Goal: Task Accomplishment & Management: Manage account settings

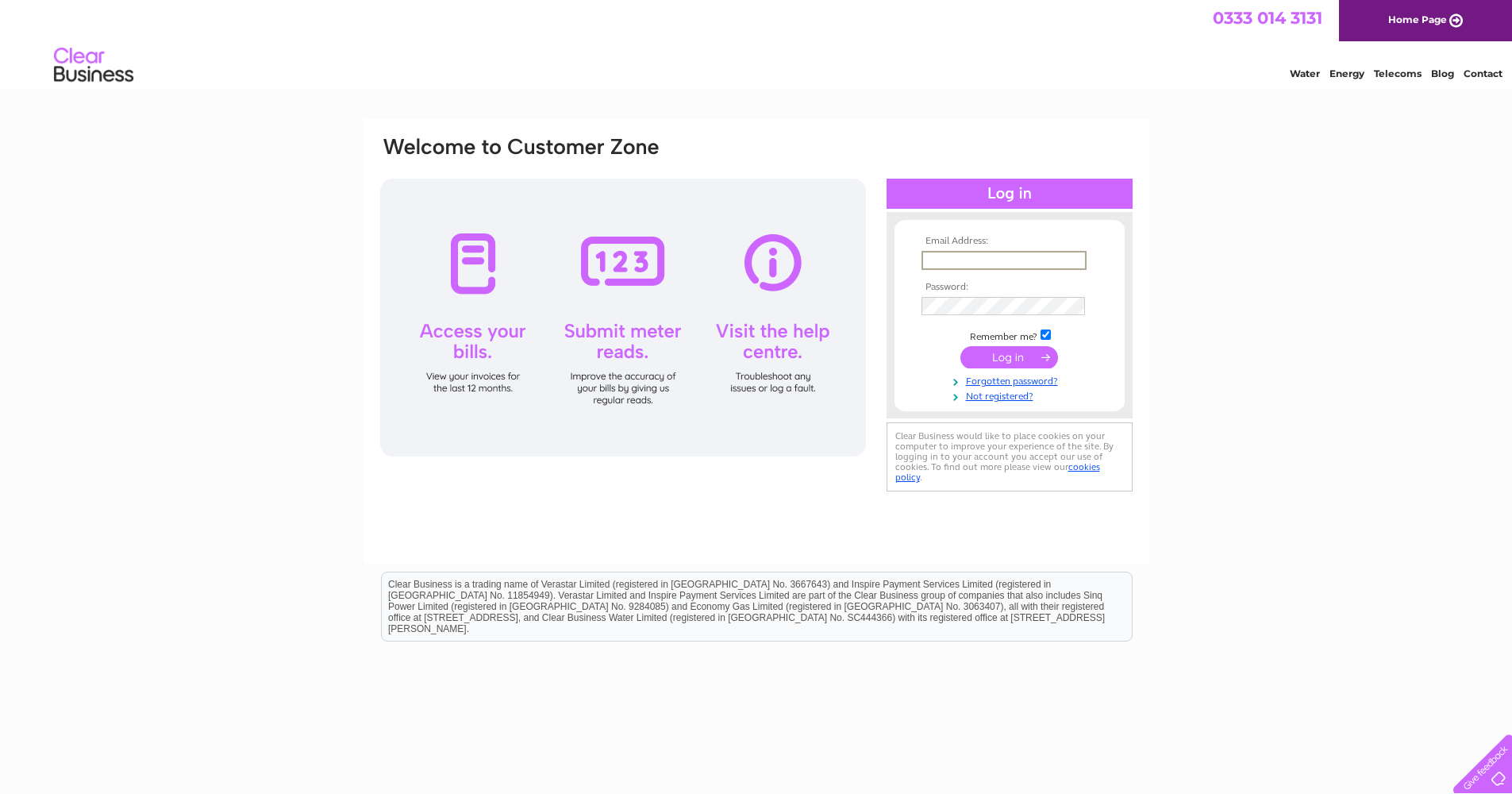
click at [815, 256] on input "text" at bounding box center [1004, 260] width 165 height 19
click at [815, 259] on input "text" at bounding box center [1004, 260] width 165 height 19
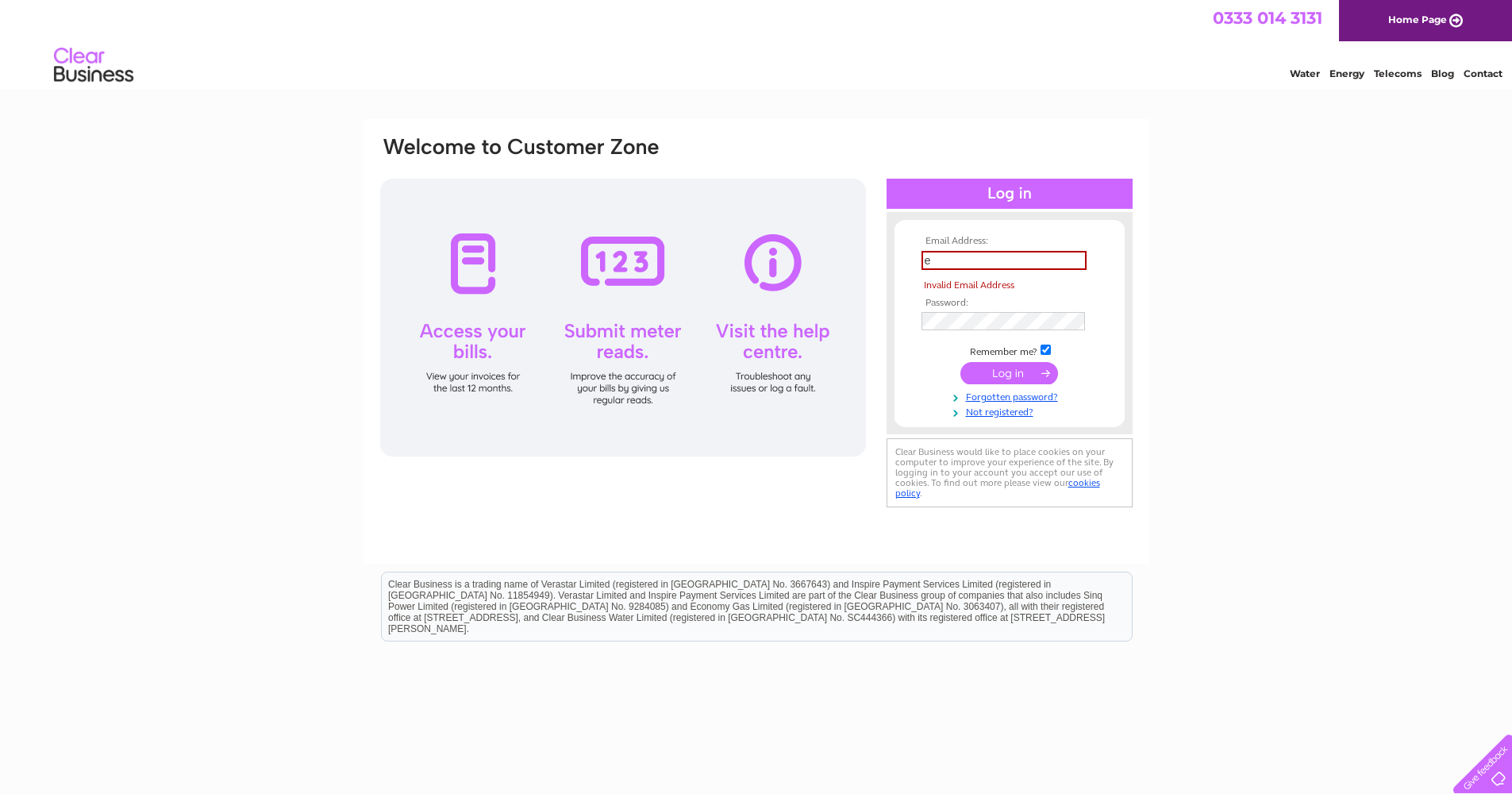
type input "enquiries@customkitchenspeebles.co.uk"
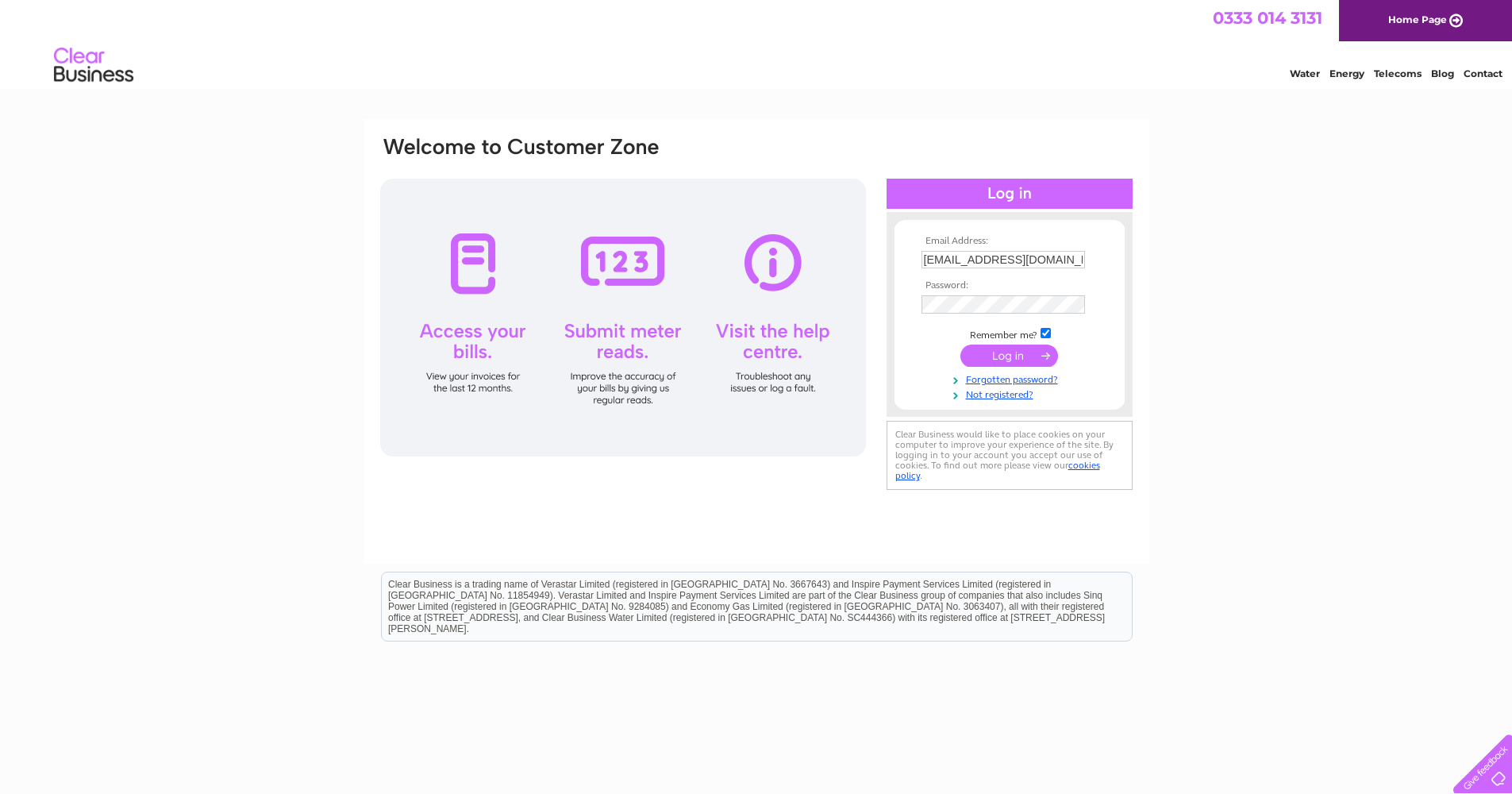
click at [815, 357] on input "submit" at bounding box center [1009, 355] width 98 height 22
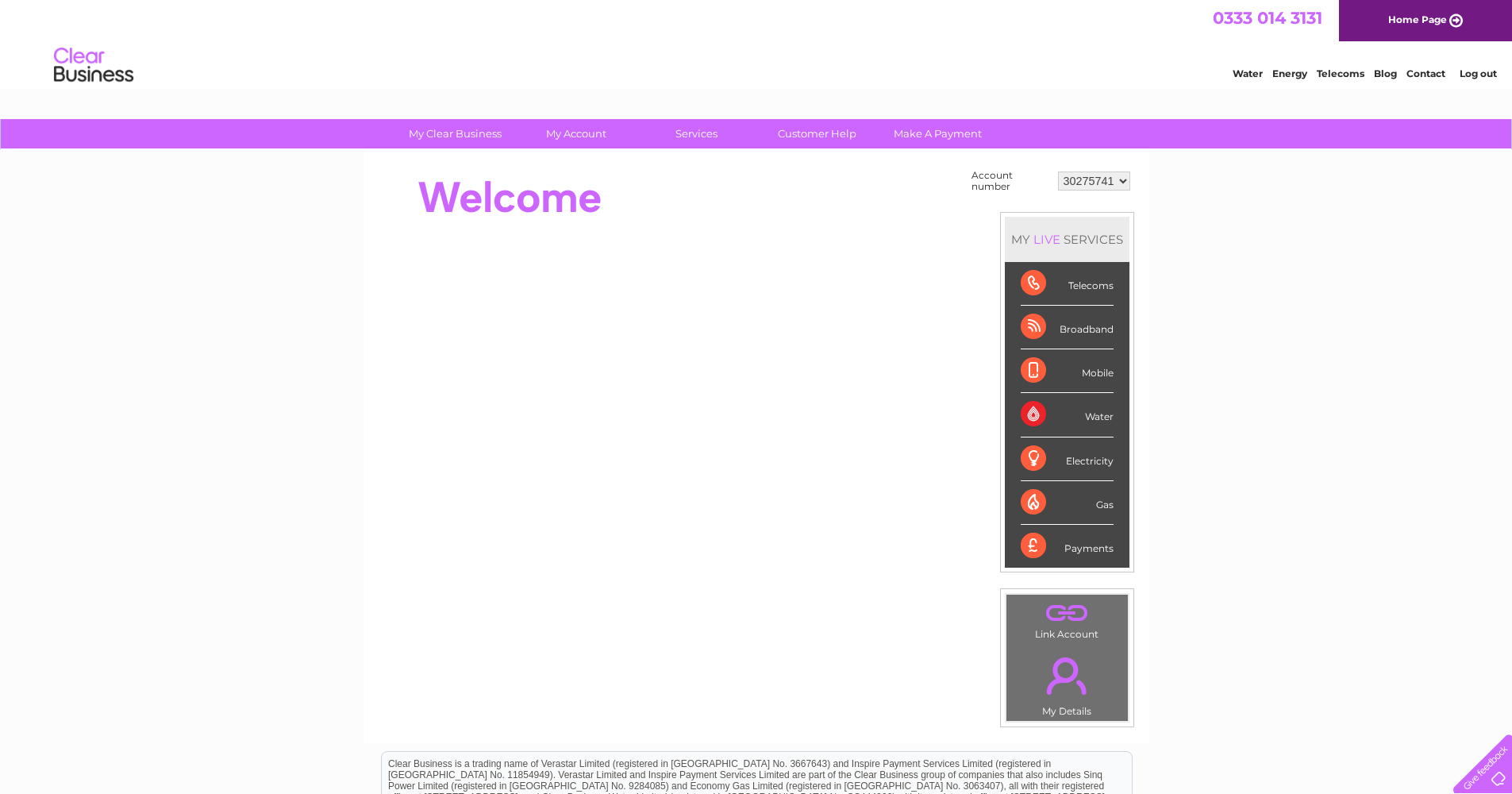
click at [1105, 417] on div "Water" at bounding box center [1066, 415] width 92 height 44
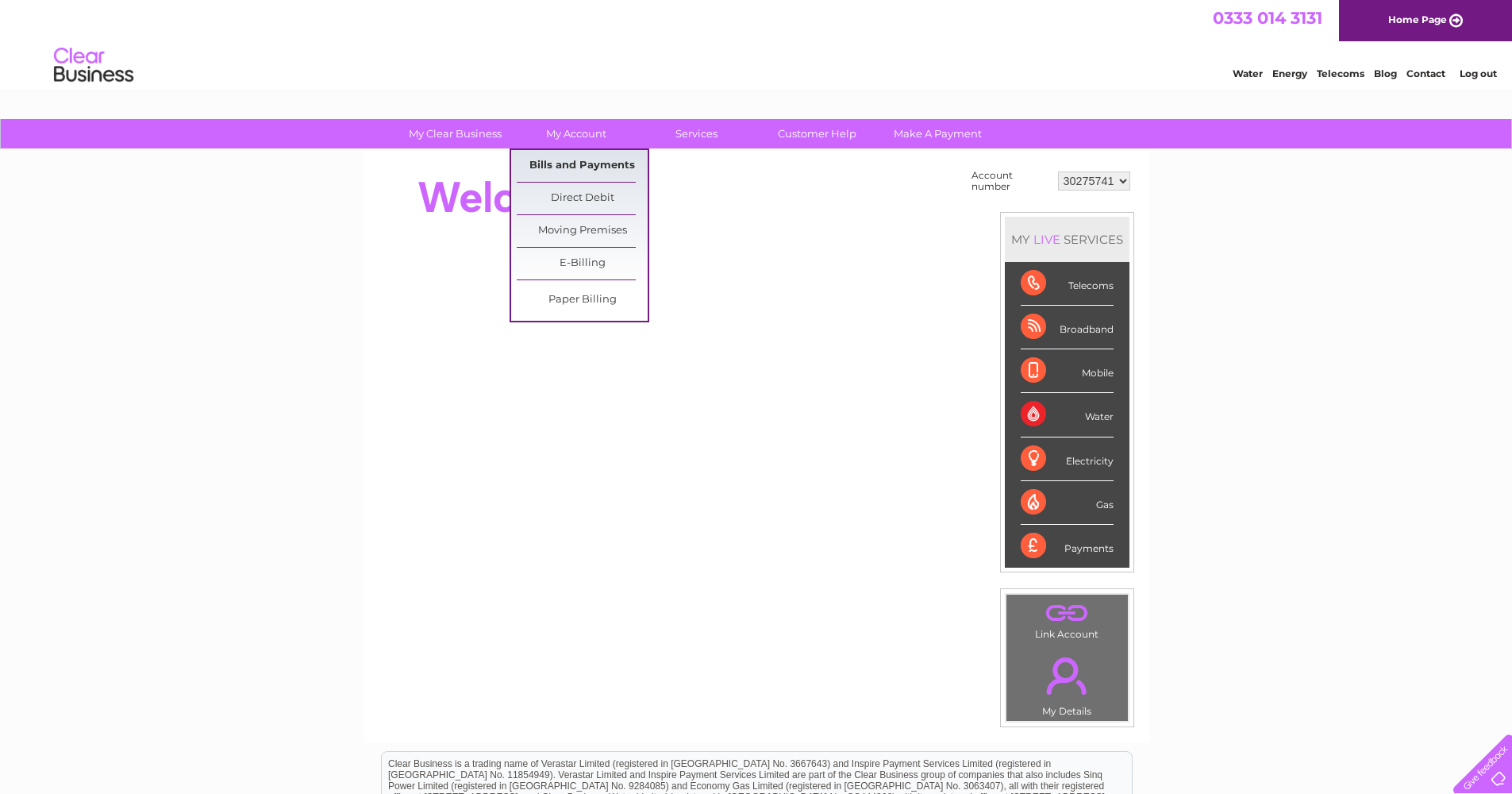
click at [546, 165] on link "Bills and Payments" at bounding box center [582, 166] width 131 height 32
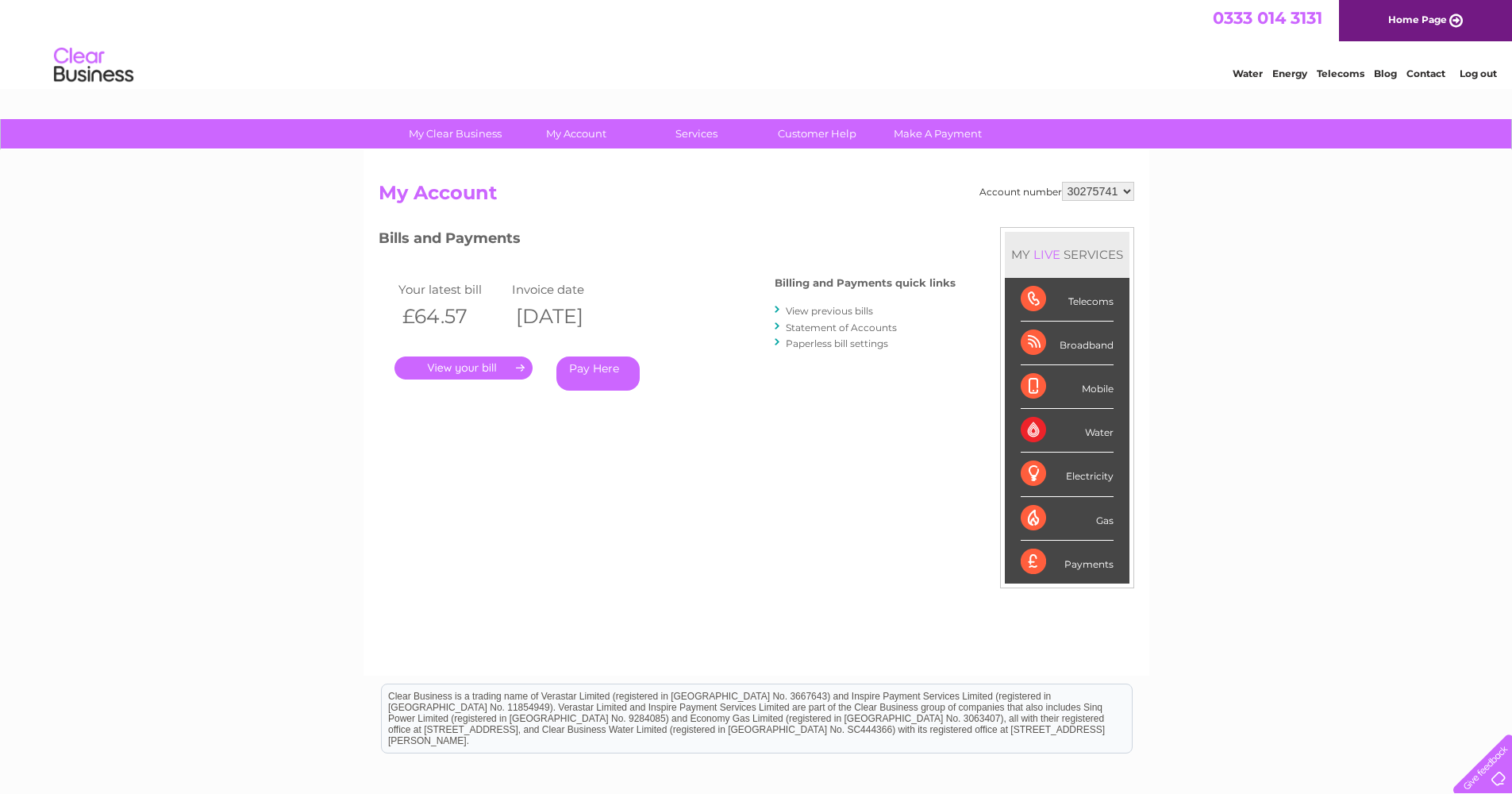
click at [469, 363] on link "." at bounding box center [463, 367] width 138 height 23
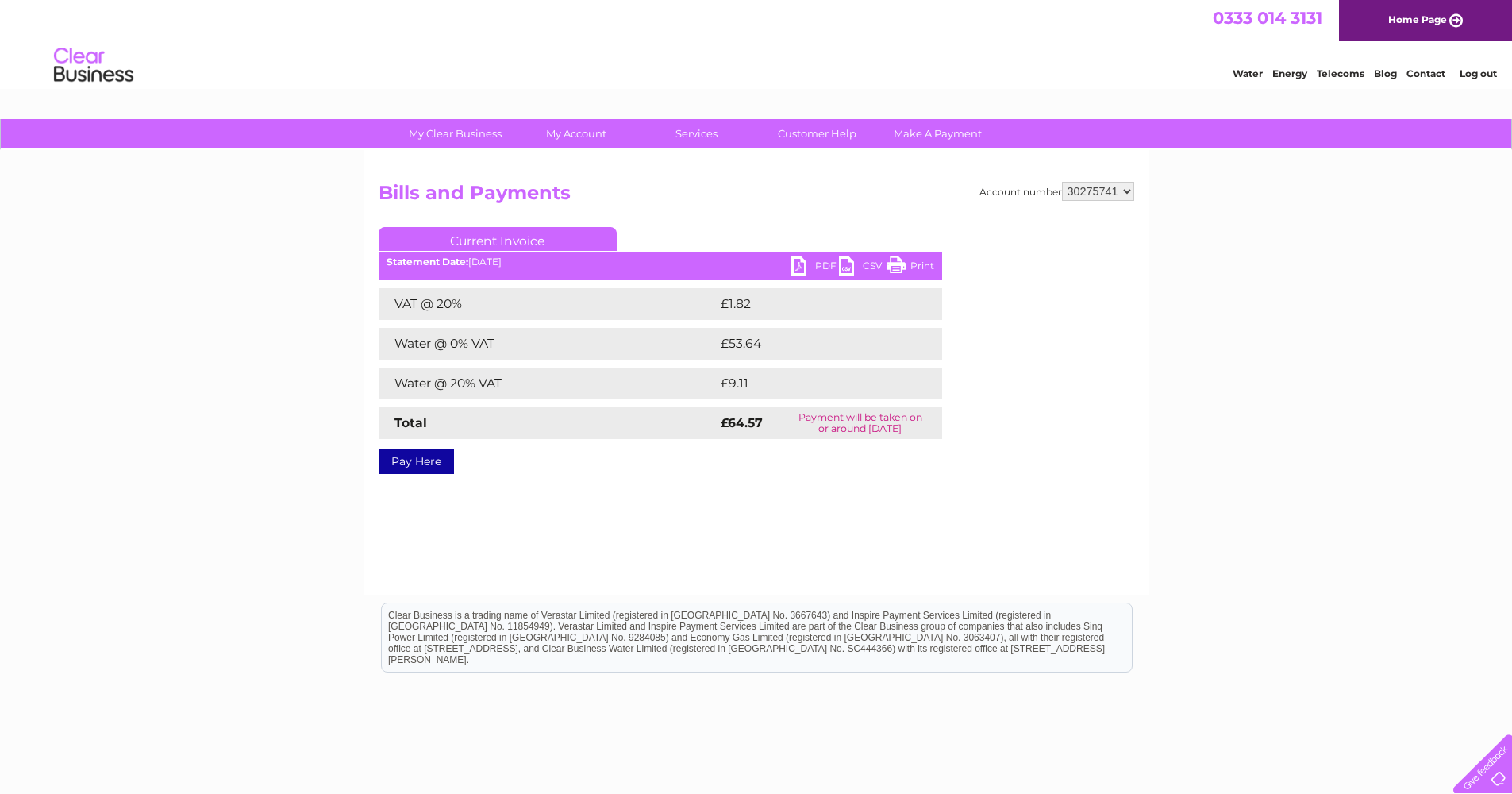
click at [807, 266] on link "PDF" at bounding box center [815, 267] width 48 height 23
